Goal: Obtain resource: Obtain resource

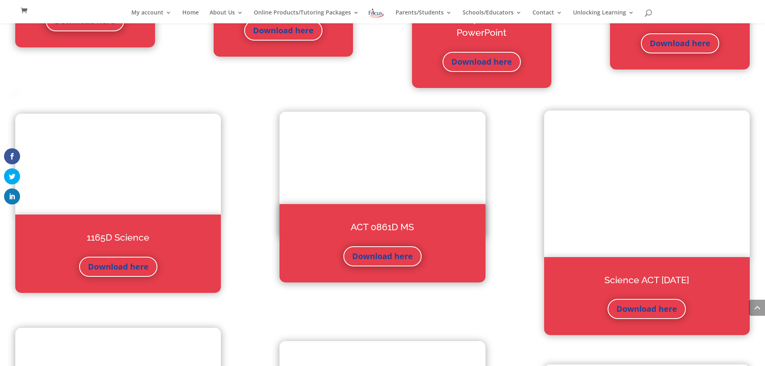
scroll to position [3022, 0]
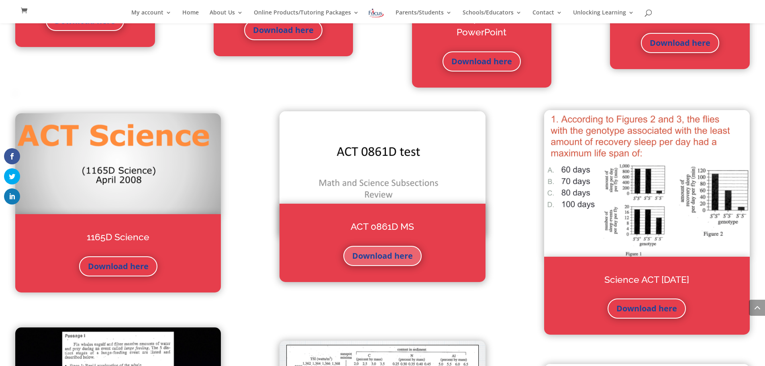
click at [391, 256] on link "Download here" at bounding box center [383, 256] width 78 height 20
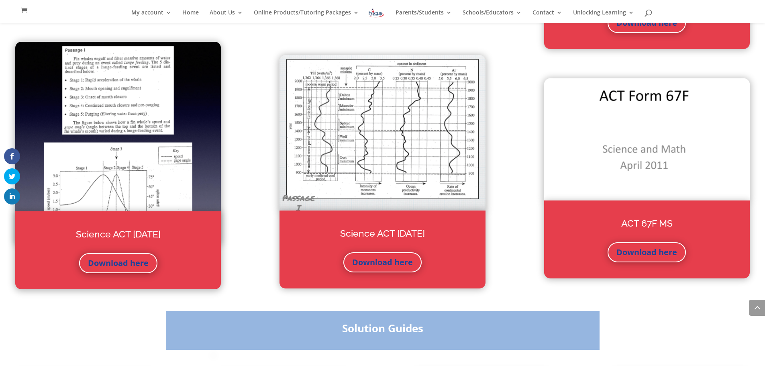
scroll to position [3311, 0]
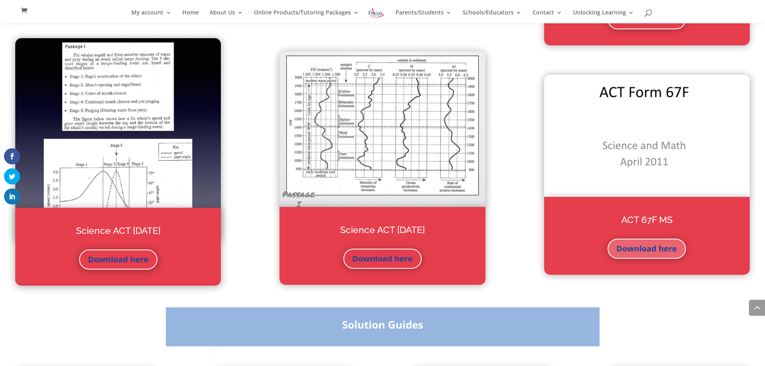
click at [667, 248] on link "Download here" at bounding box center [647, 249] width 78 height 20
click at [648, 249] on link "Download here" at bounding box center [647, 249] width 78 height 20
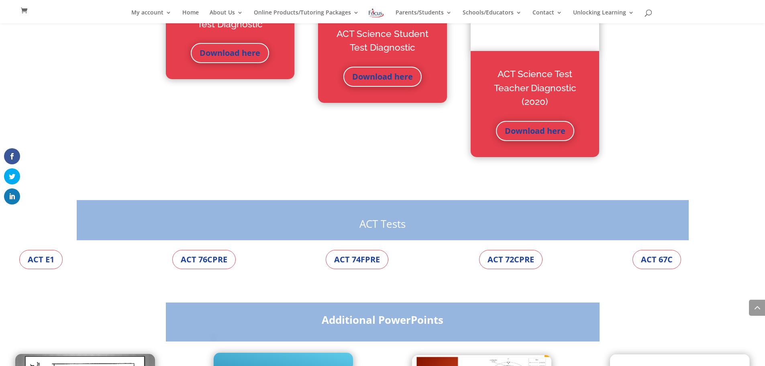
scroll to position [2612, 0]
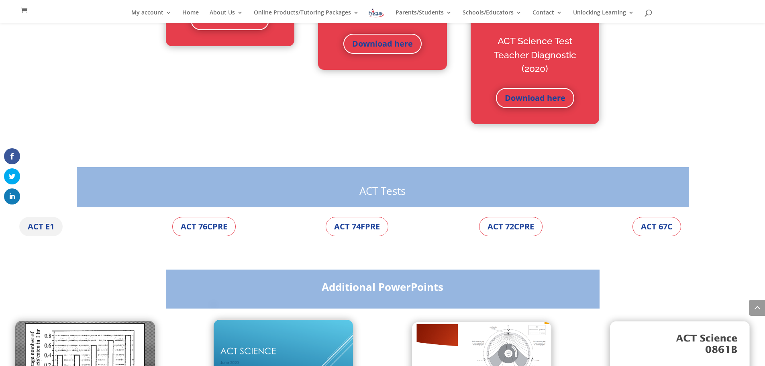
click at [47, 227] on link "ACT E1" at bounding box center [40, 226] width 43 height 19
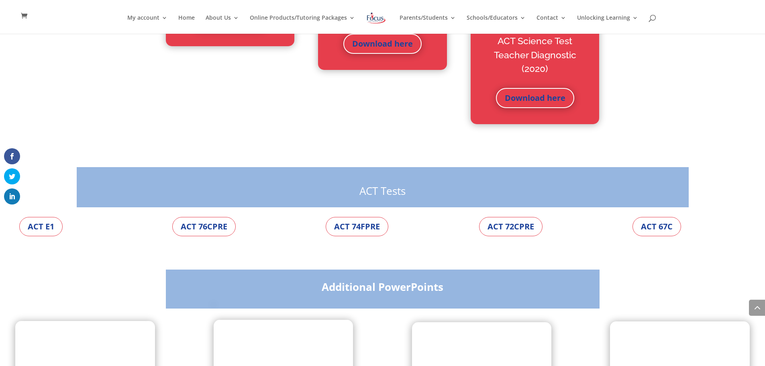
scroll to position [2622, 0]
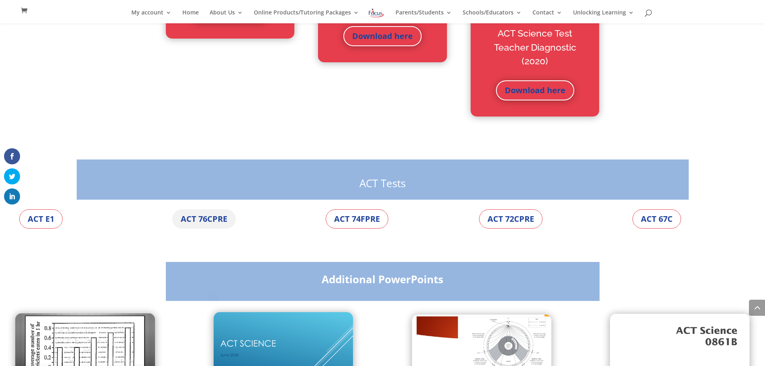
click at [216, 218] on link "ACT 76CPRE" at bounding box center [203, 218] width 63 height 19
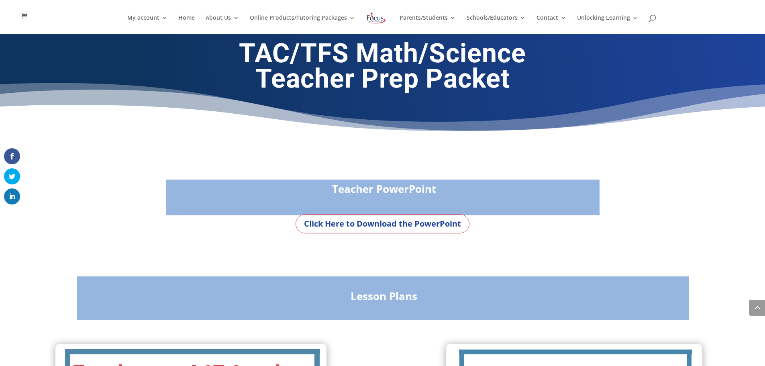
scroll to position [2639, 0]
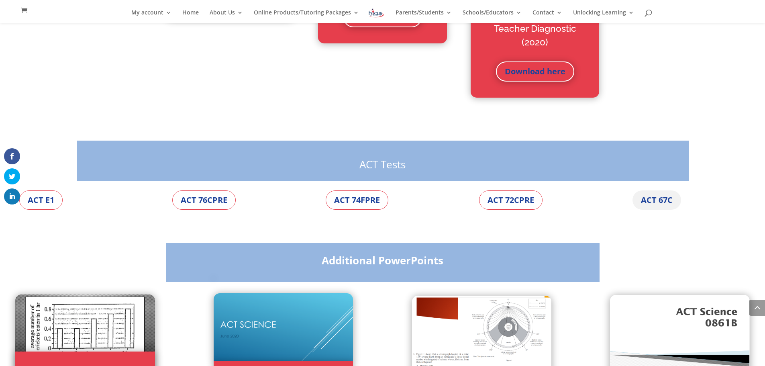
click at [651, 199] on link "ACT 67C" at bounding box center [657, 199] width 49 height 19
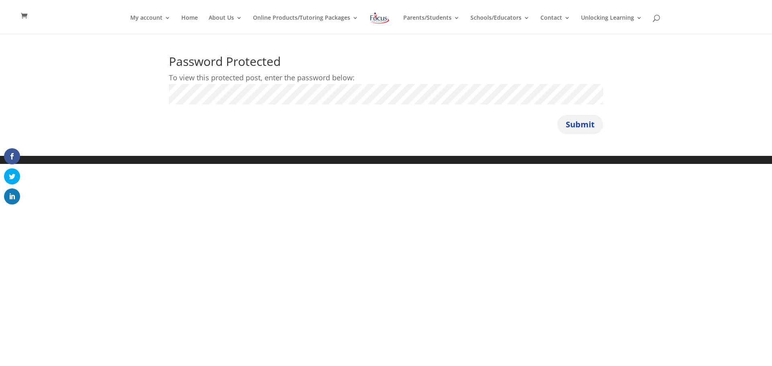
click at [584, 126] on button "Submit" at bounding box center [580, 124] width 46 height 19
click at [580, 126] on button "Submit" at bounding box center [580, 124] width 46 height 19
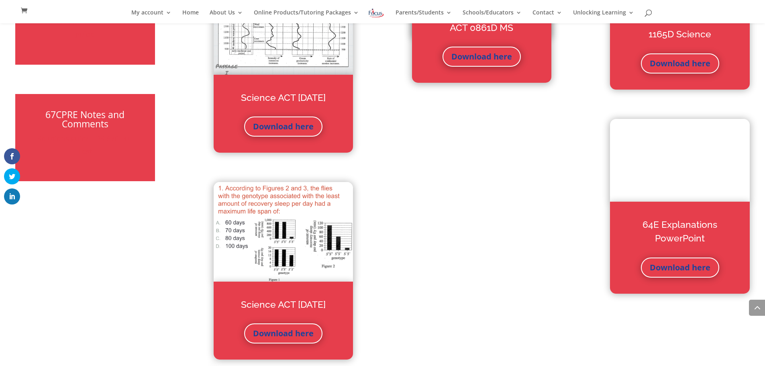
scroll to position [3600, 0]
